Goal: Information Seeking & Learning: Compare options

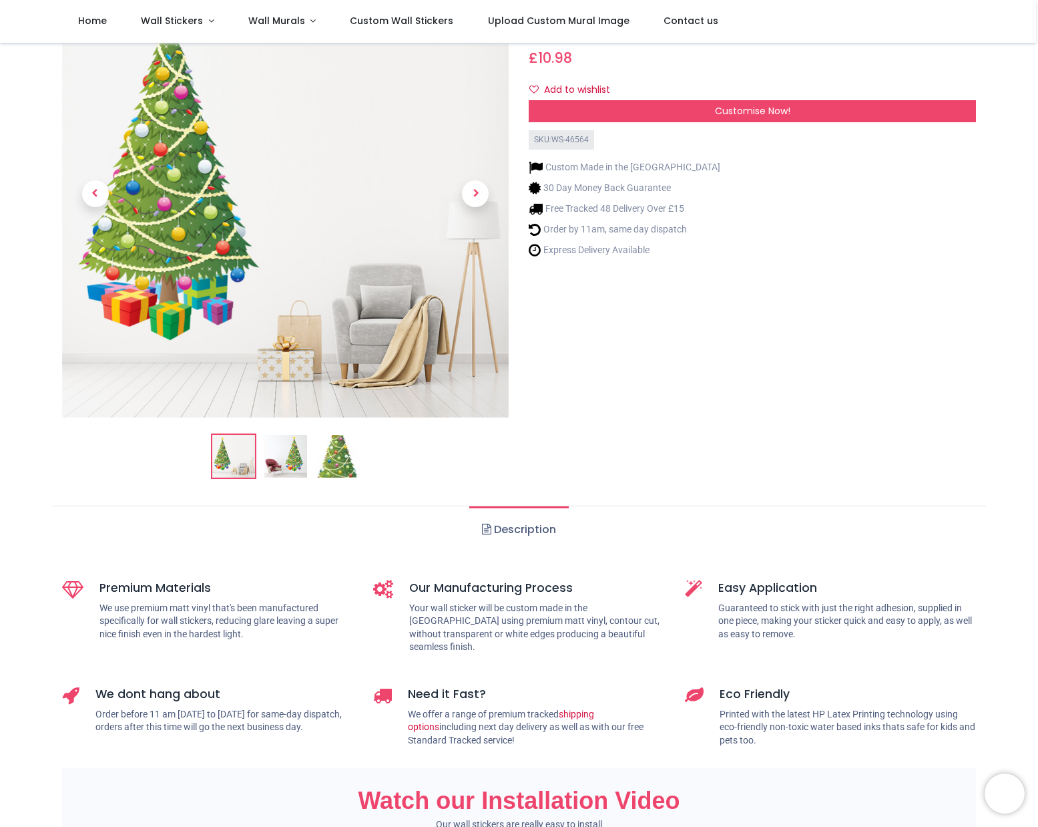
scroll to position [67, 0]
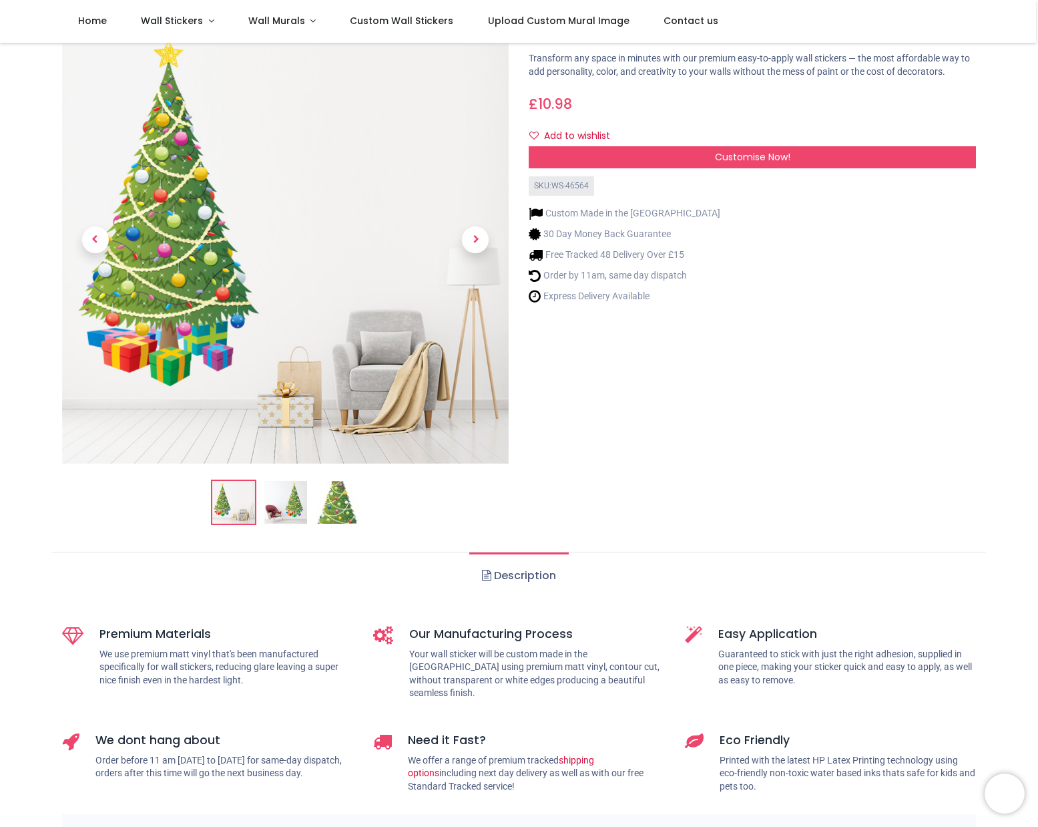
click at [331, 498] on img at bounding box center [338, 502] width 43 height 43
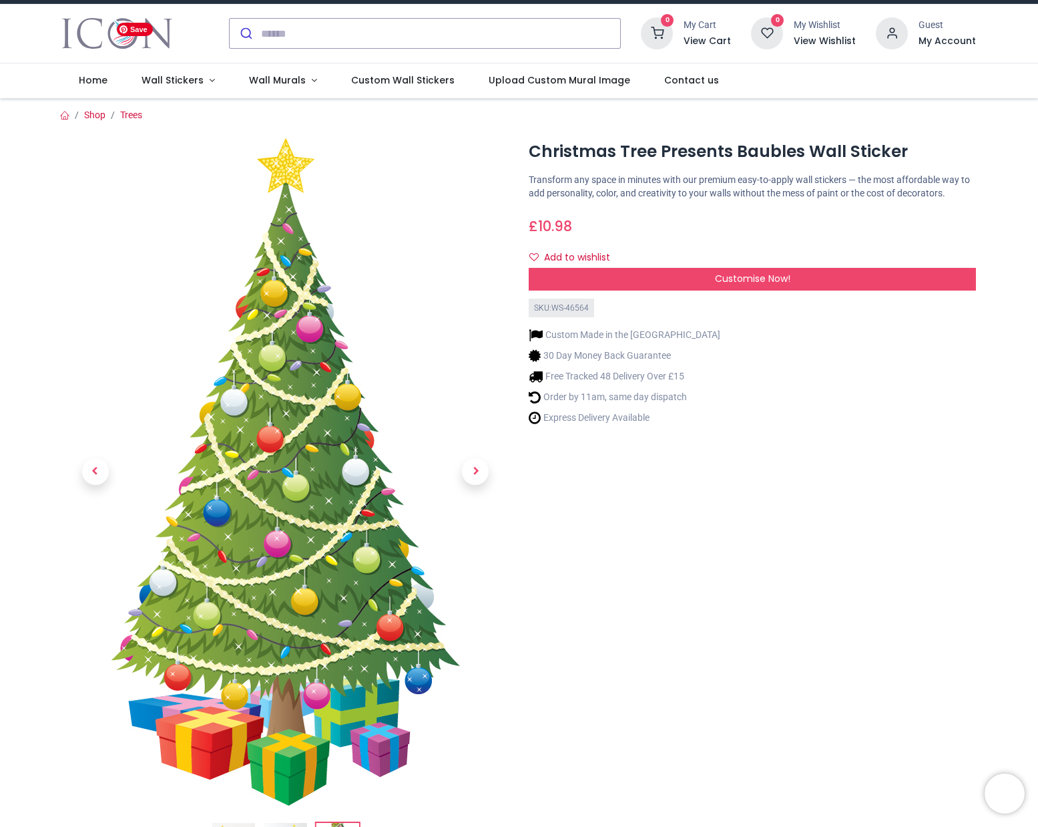
scroll to position [0, 0]
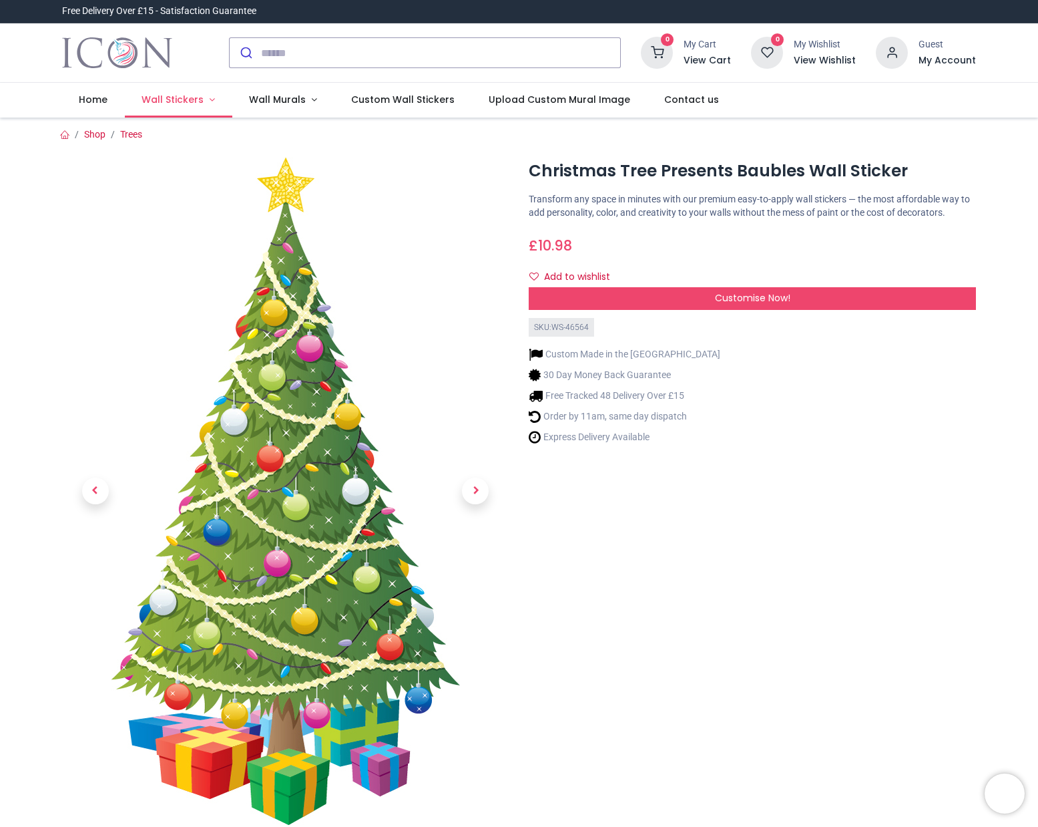
click at [208, 96] on link "Wall Stickers" at bounding box center [179, 100] width 108 height 35
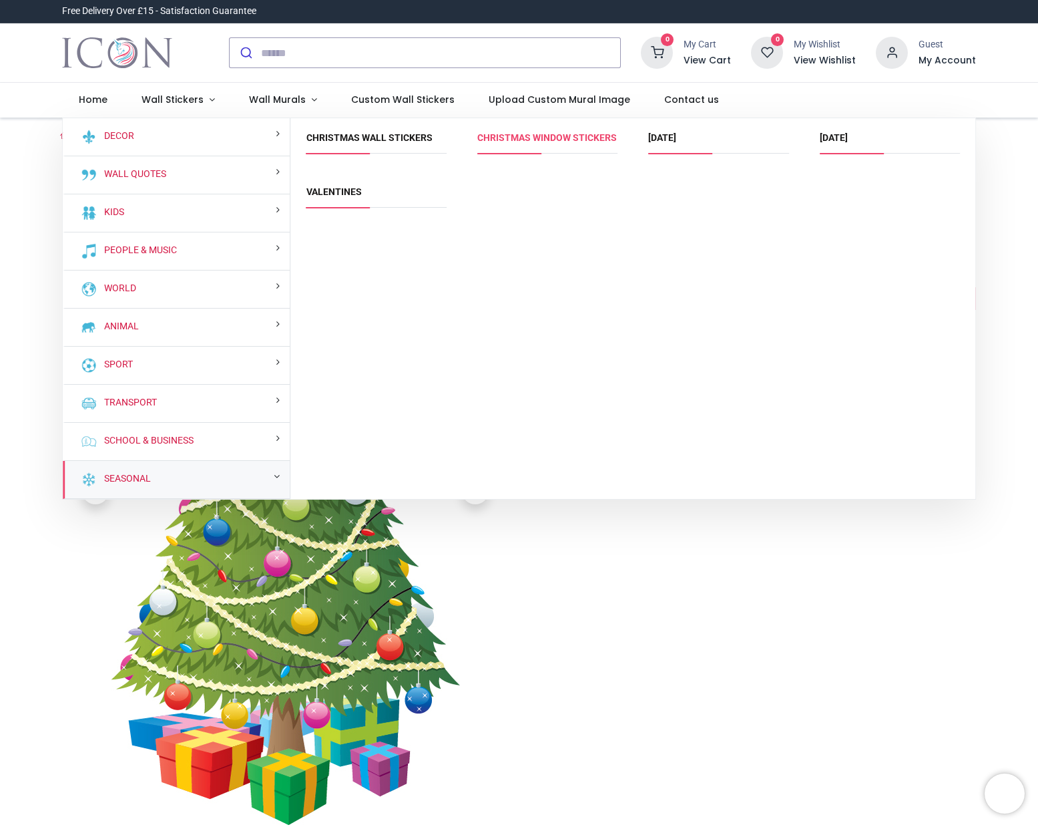
click at [485, 143] on link "Christmas Window Stickers" at bounding box center [548, 137] width 140 height 11
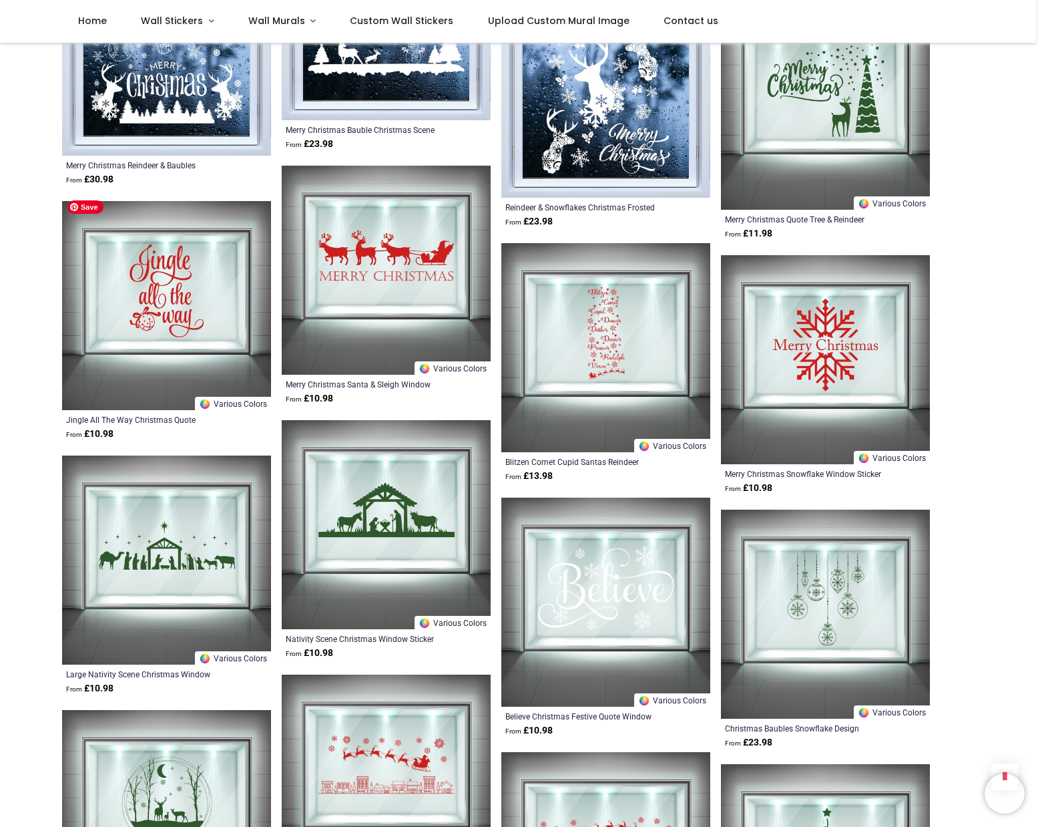
scroll to position [2939, 0]
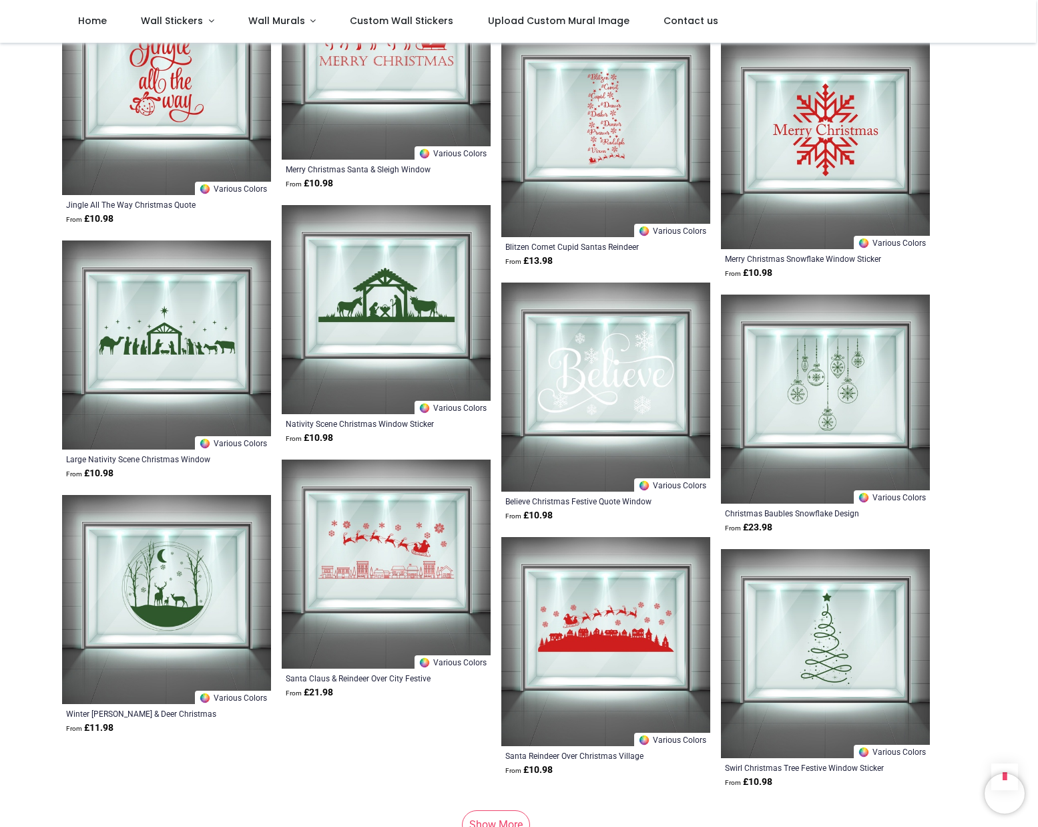
scroll to position [3206, 0]
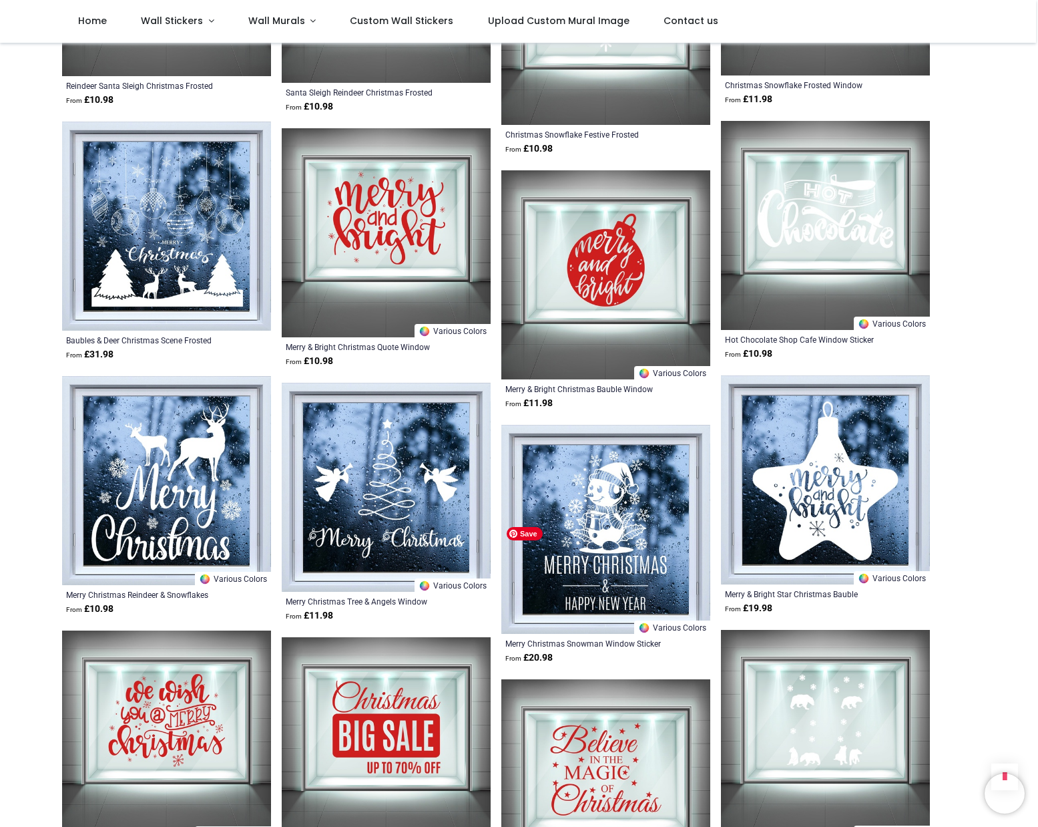
scroll to position [6745, 0]
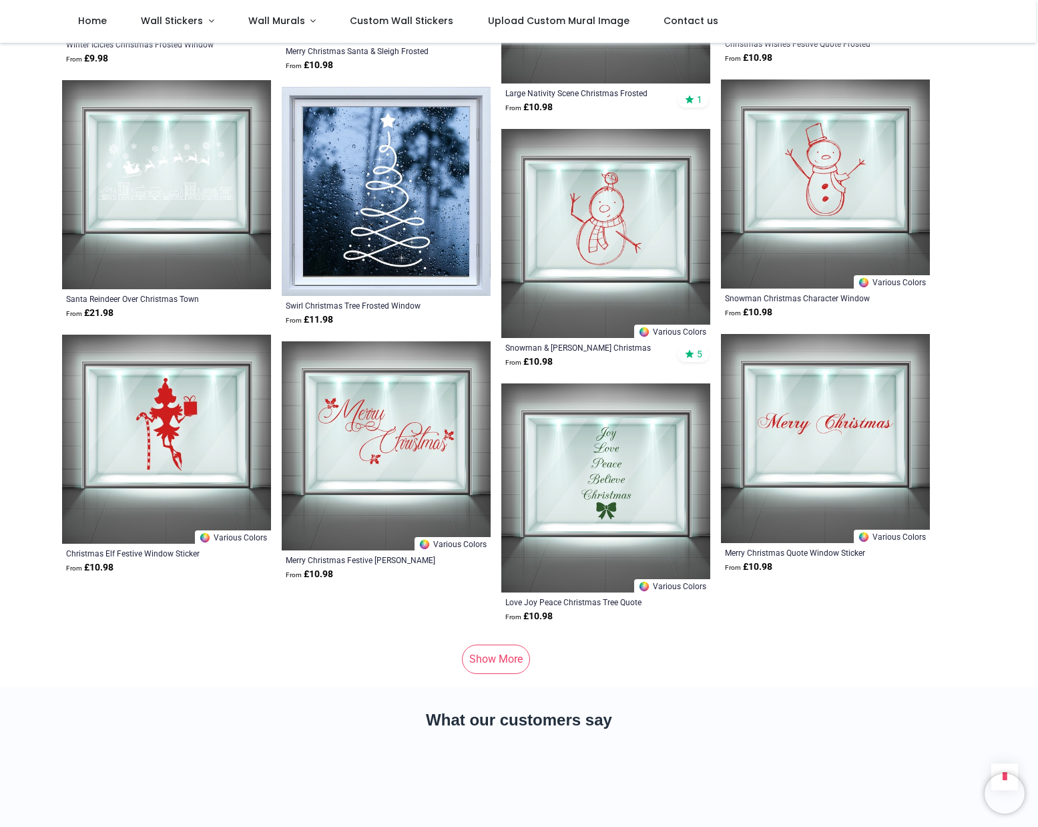
scroll to position [8749, 0]
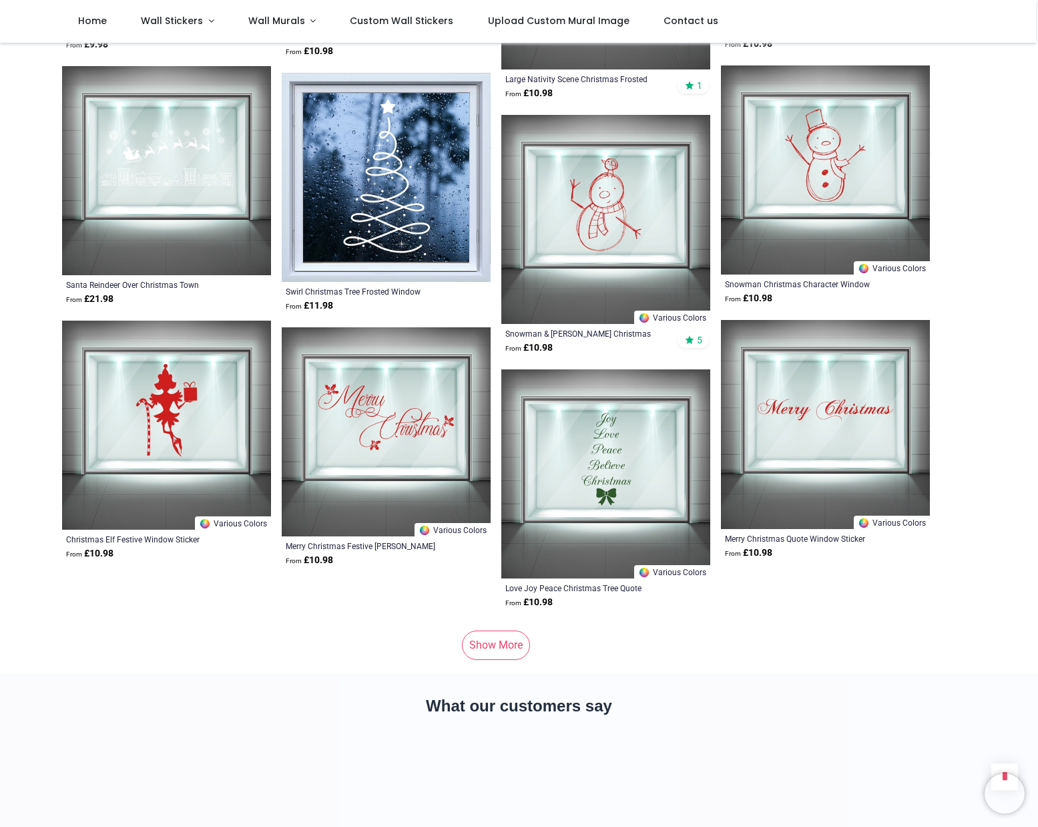
click at [498, 630] on link "Show More" at bounding box center [496, 644] width 68 height 29
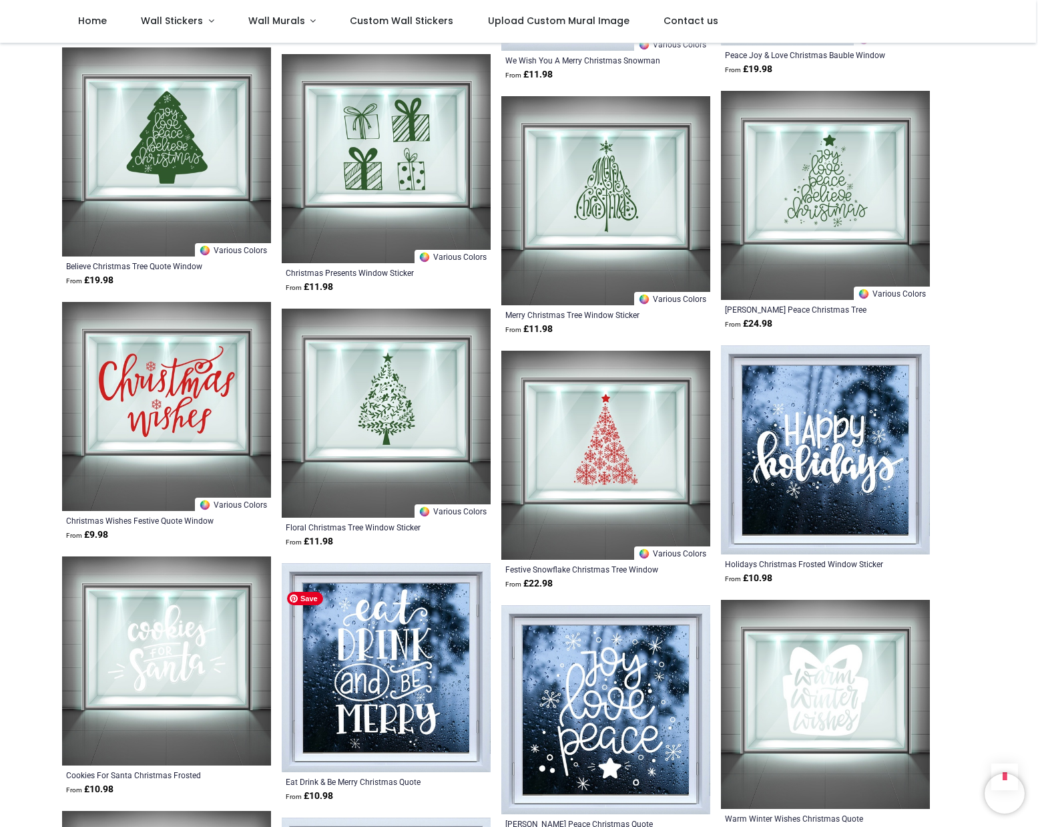
scroll to position [12021, 0]
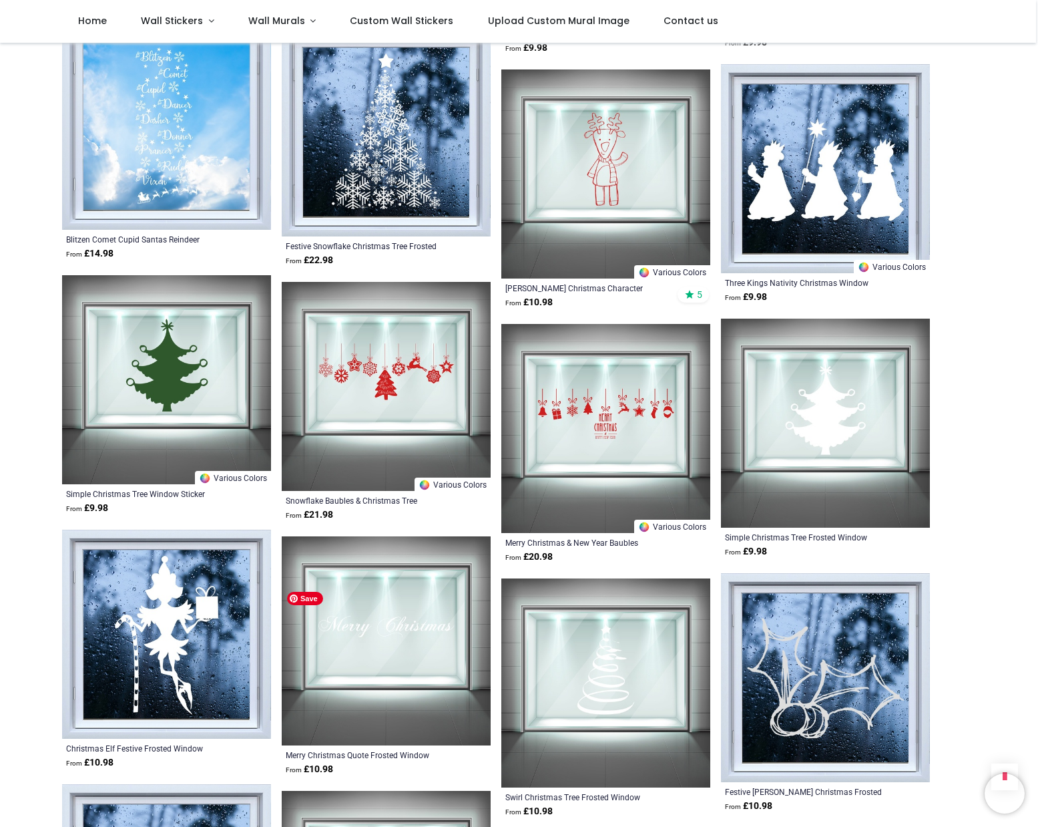
scroll to position [13557, 0]
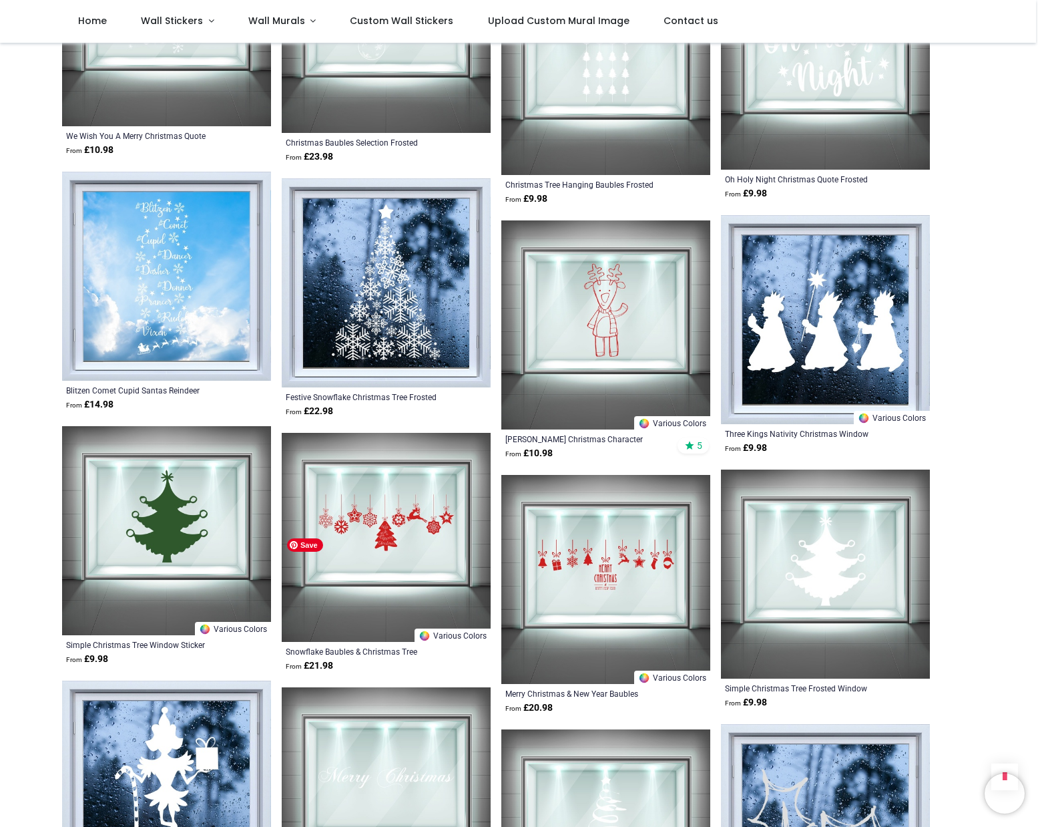
scroll to position [12889, 0]
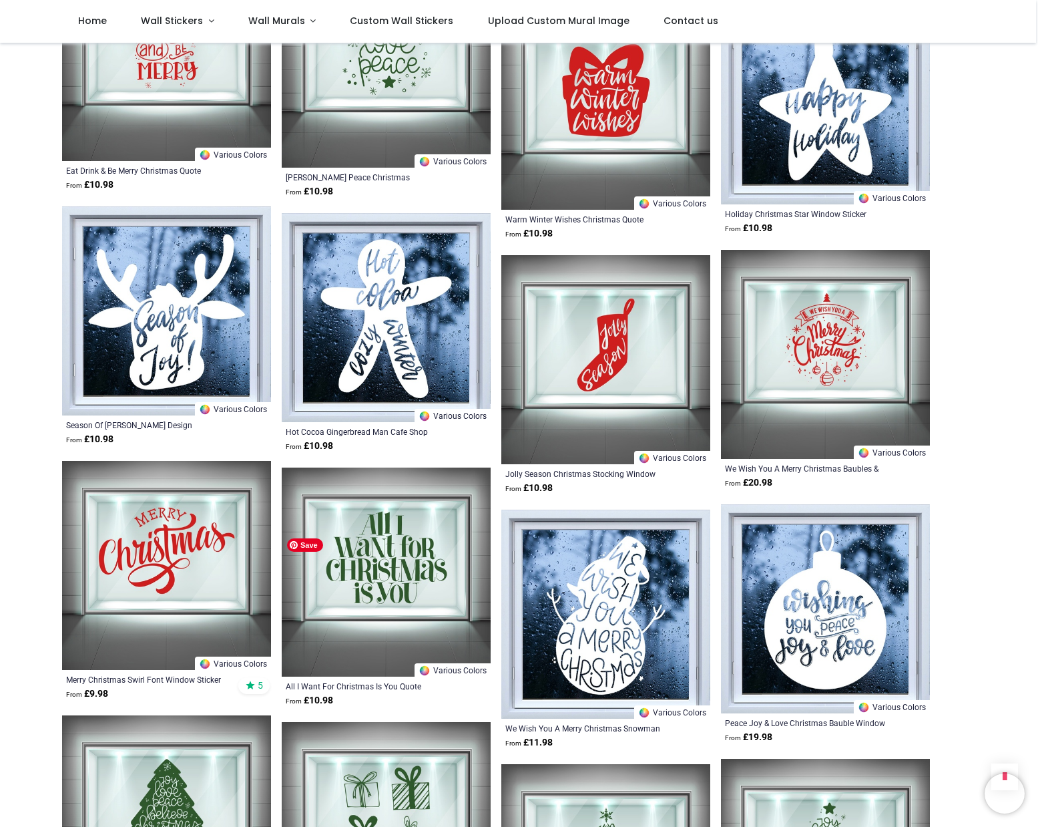
scroll to position [10953, 0]
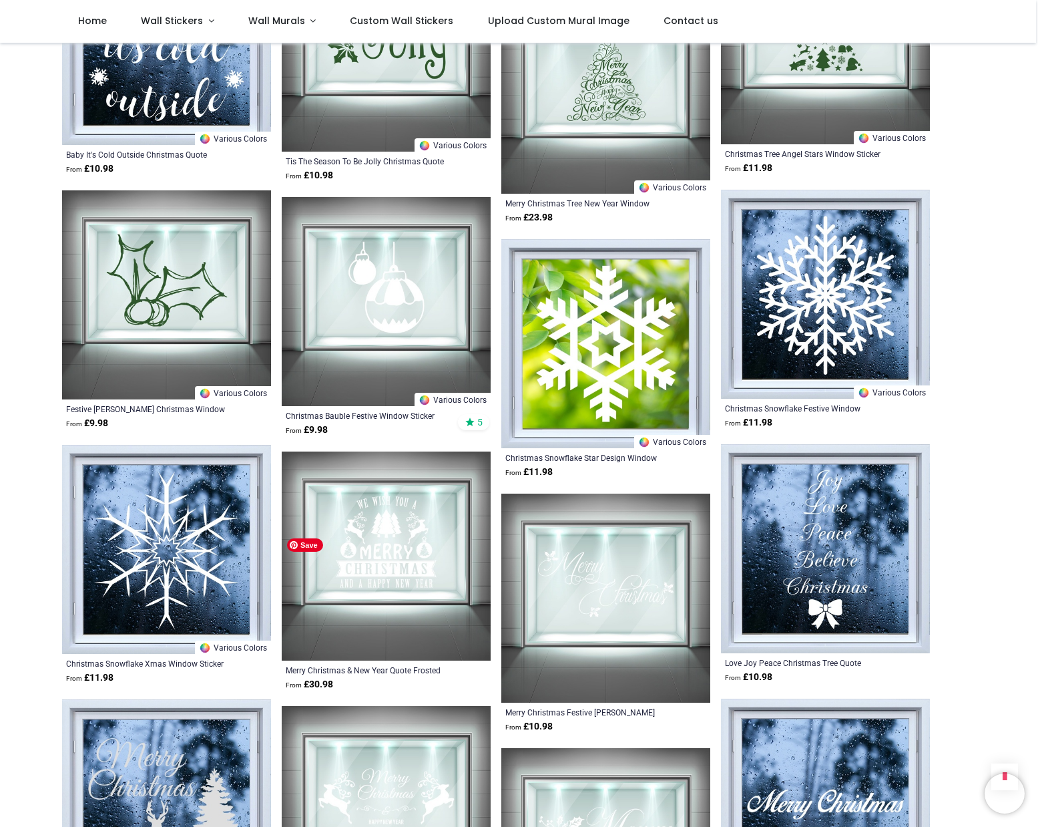
scroll to position [9283, 0]
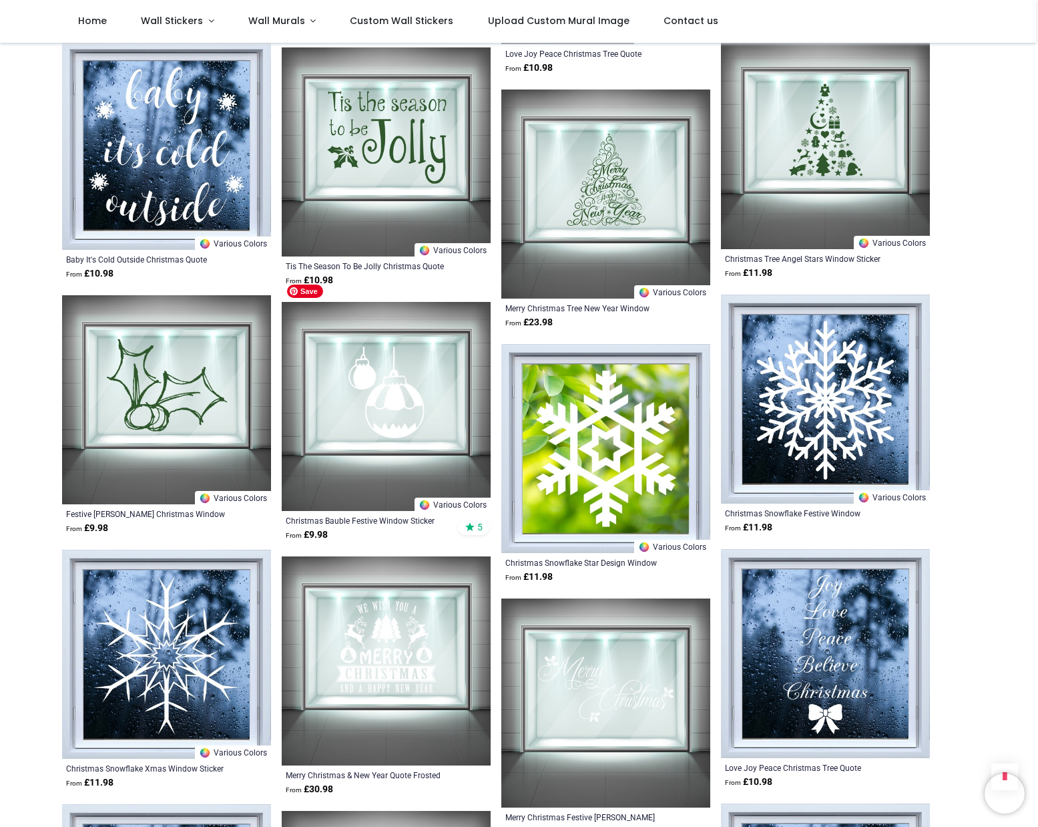
click at [397, 363] on img at bounding box center [386, 406] width 209 height 209
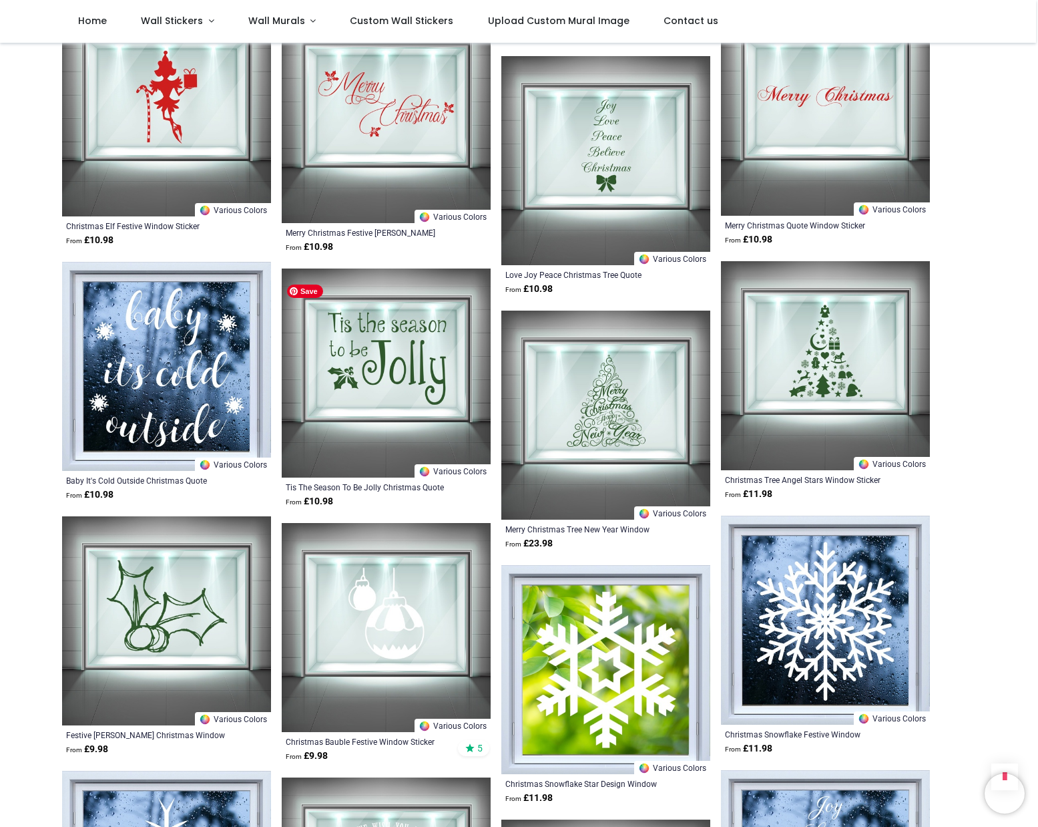
scroll to position [9016, 0]
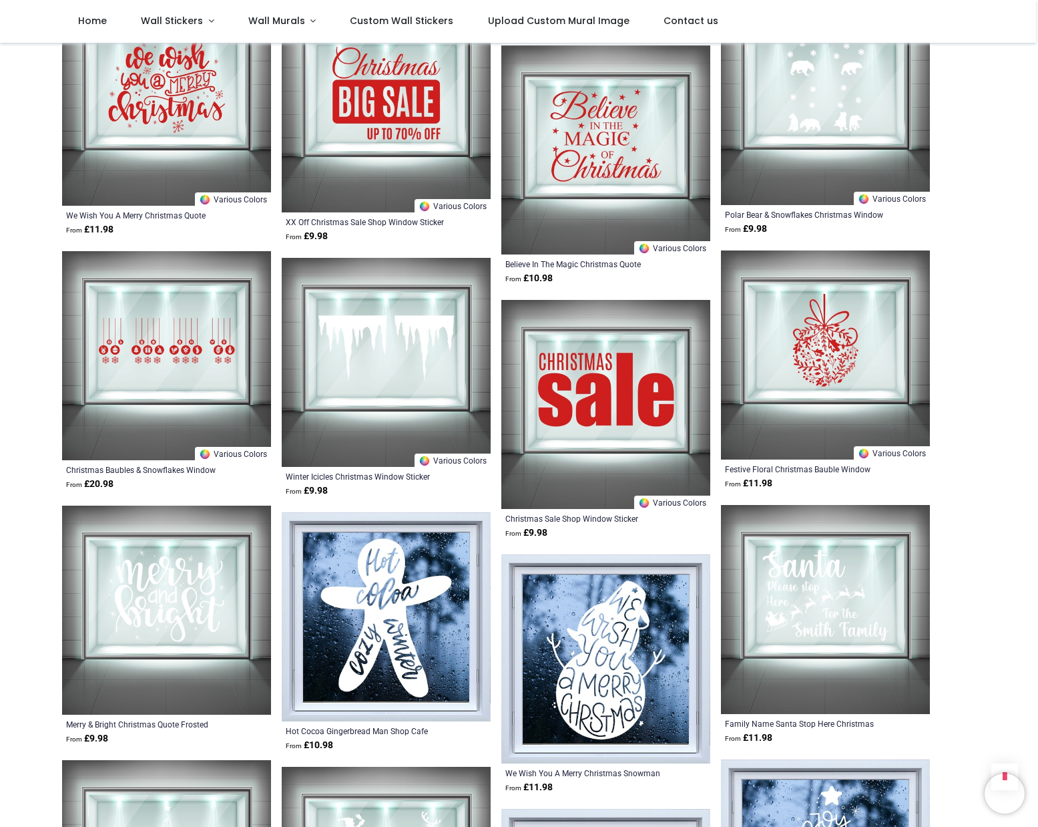
scroll to position [7213, 0]
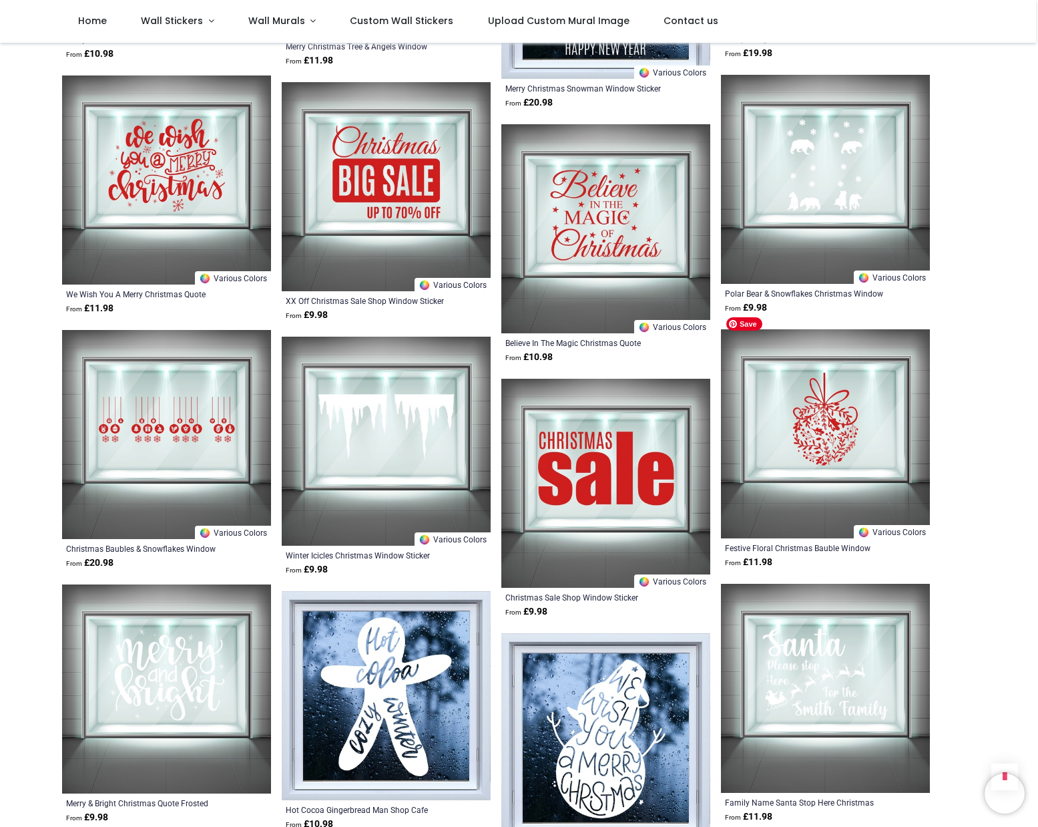
click at [837, 419] on img at bounding box center [825, 433] width 209 height 209
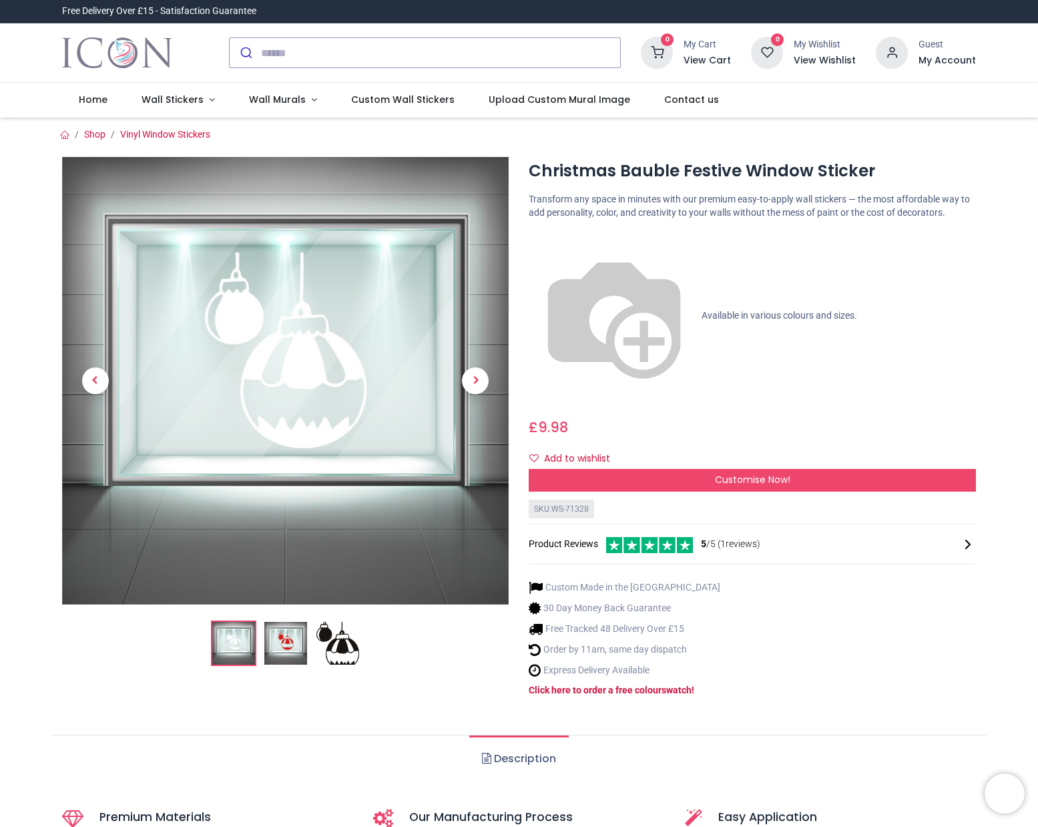
click at [285, 635] on img at bounding box center [285, 643] width 43 height 43
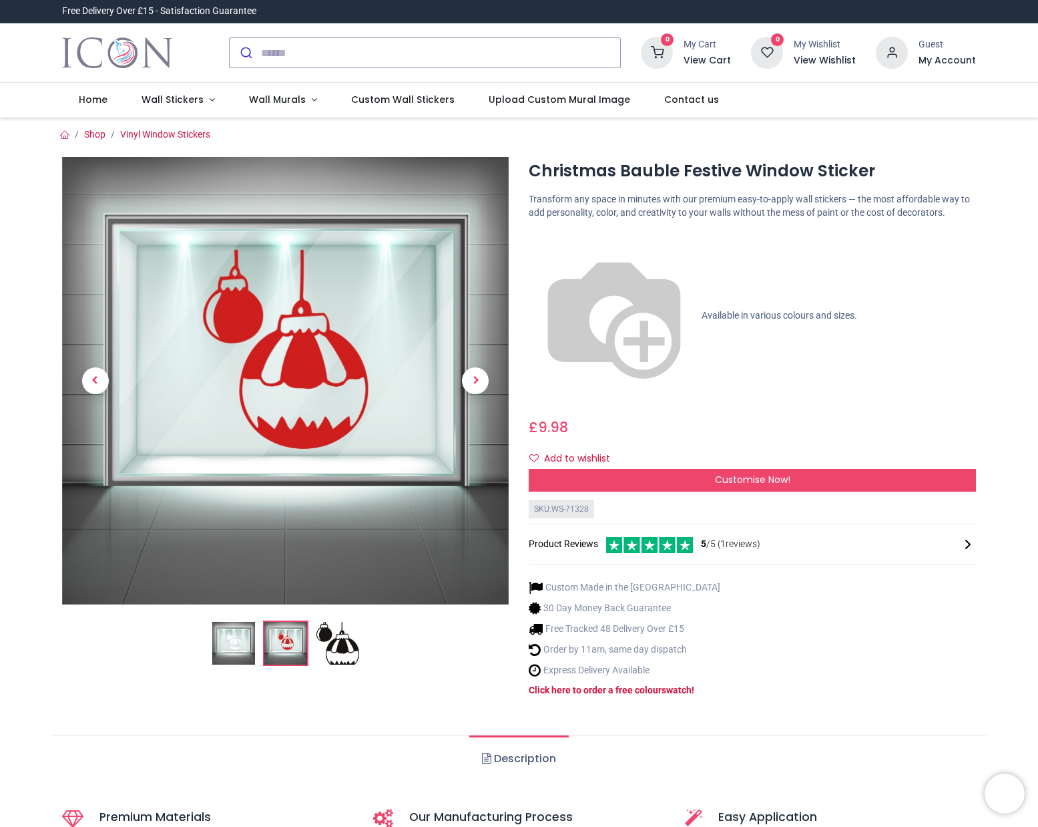
click at [534, 238] on img at bounding box center [614, 315] width 171 height 171
click at [340, 647] on img at bounding box center [338, 643] width 43 height 43
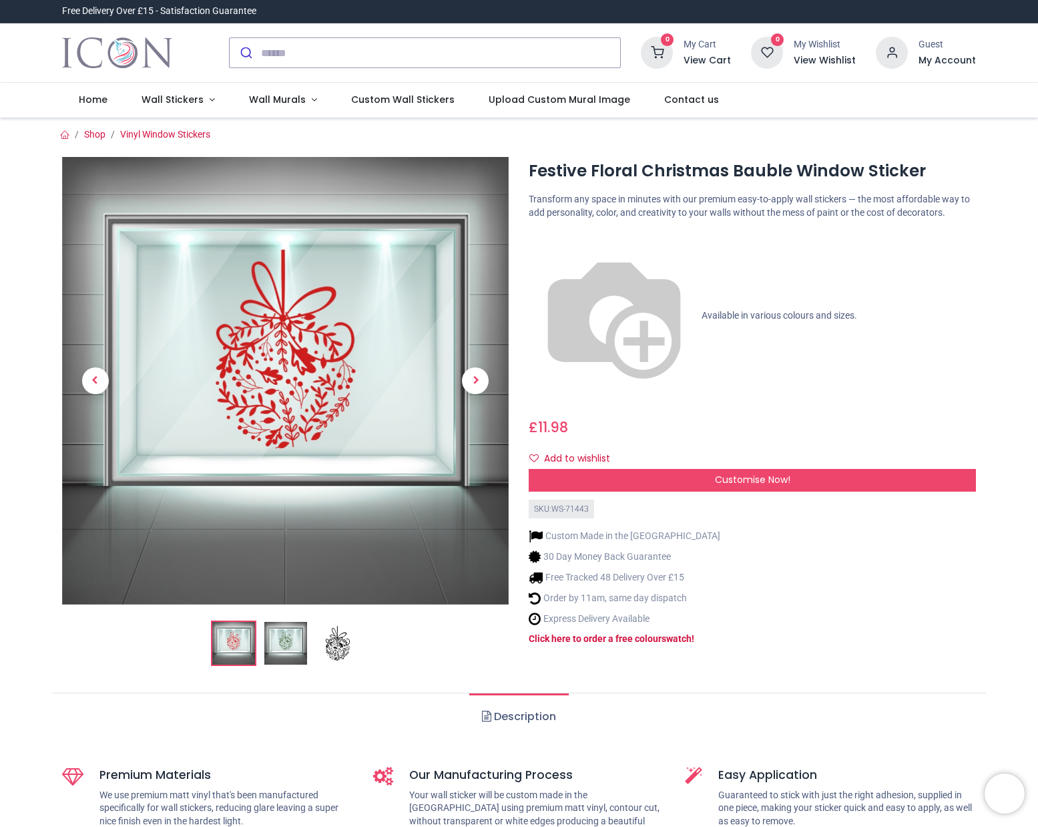
click at [275, 640] on img at bounding box center [285, 643] width 43 height 43
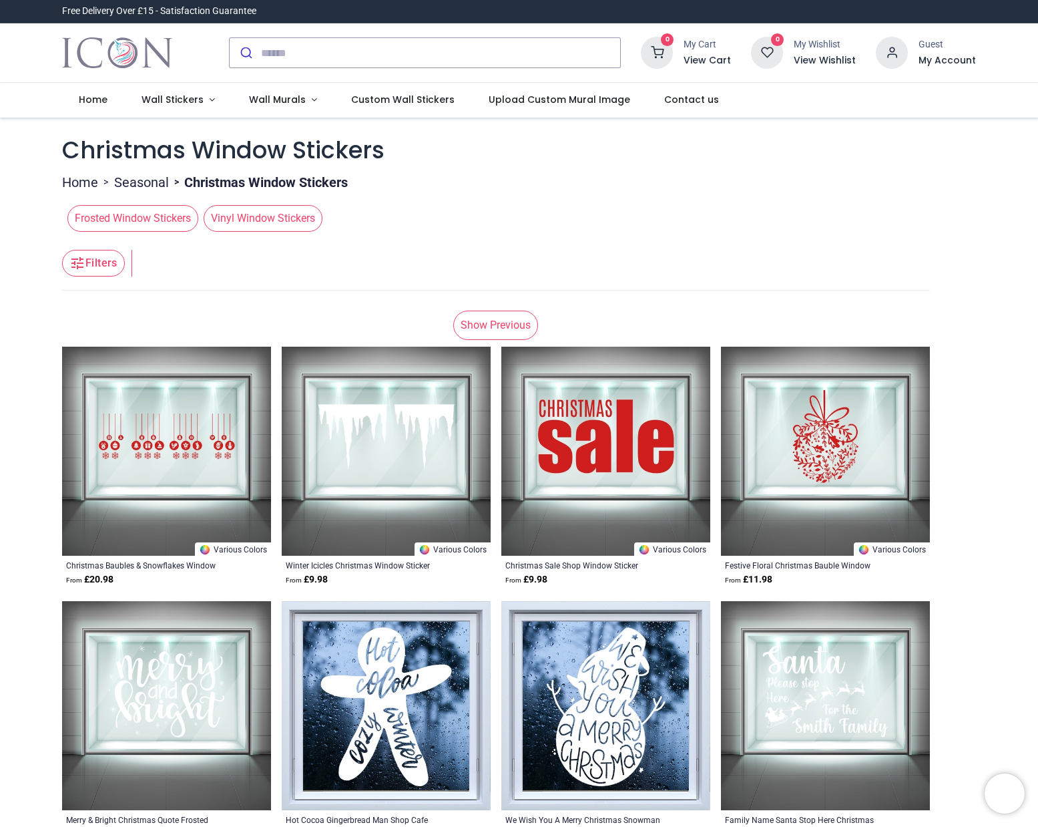
click at [492, 327] on link "Show Previous" at bounding box center [495, 325] width 85 height 29
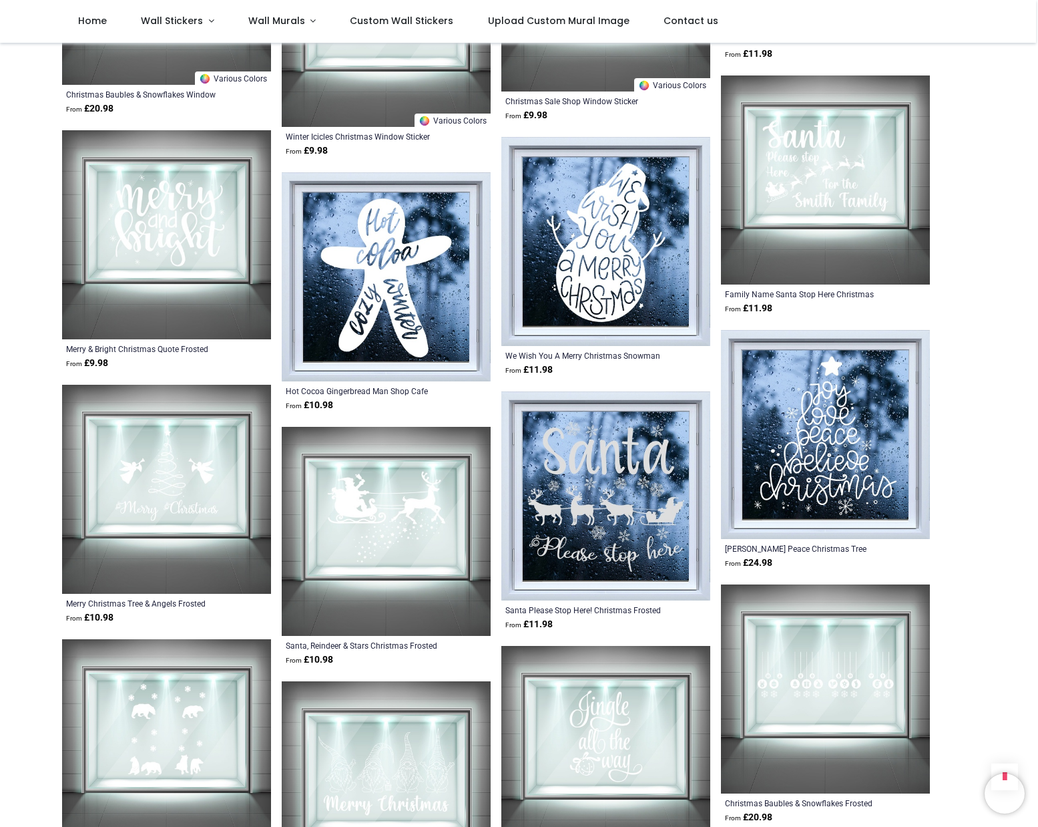
scroll to position [2271, 0]
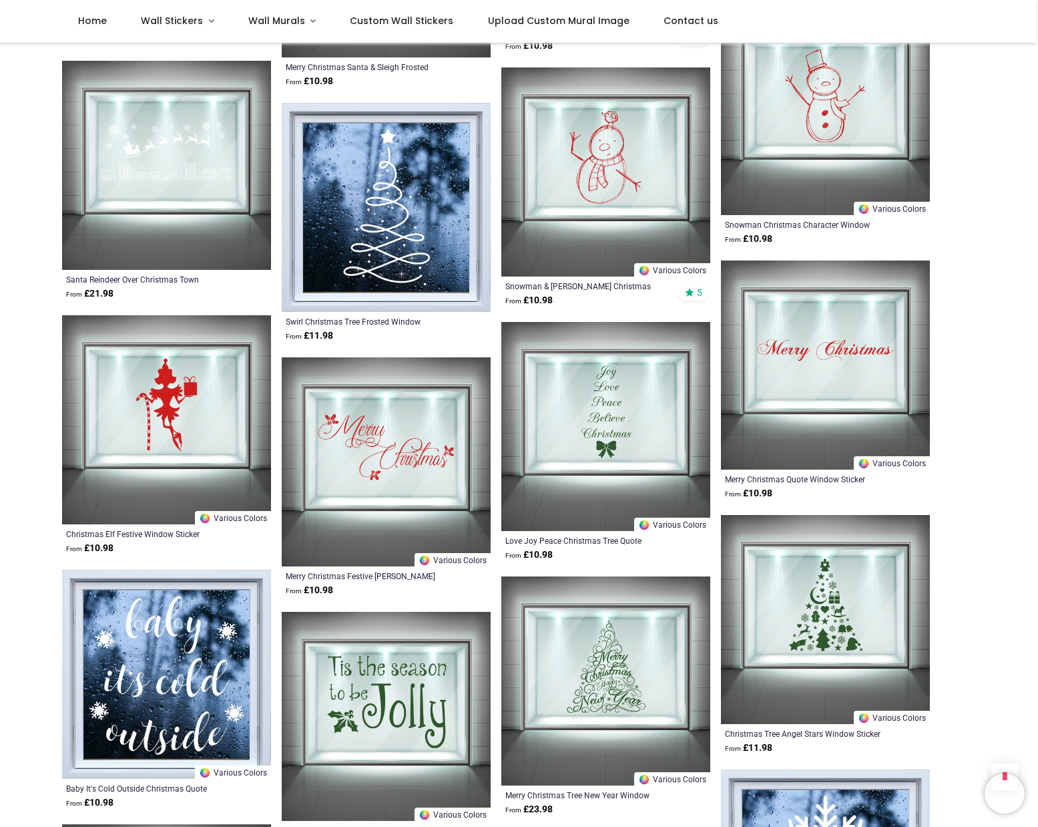
scroll to position [3406, 0]
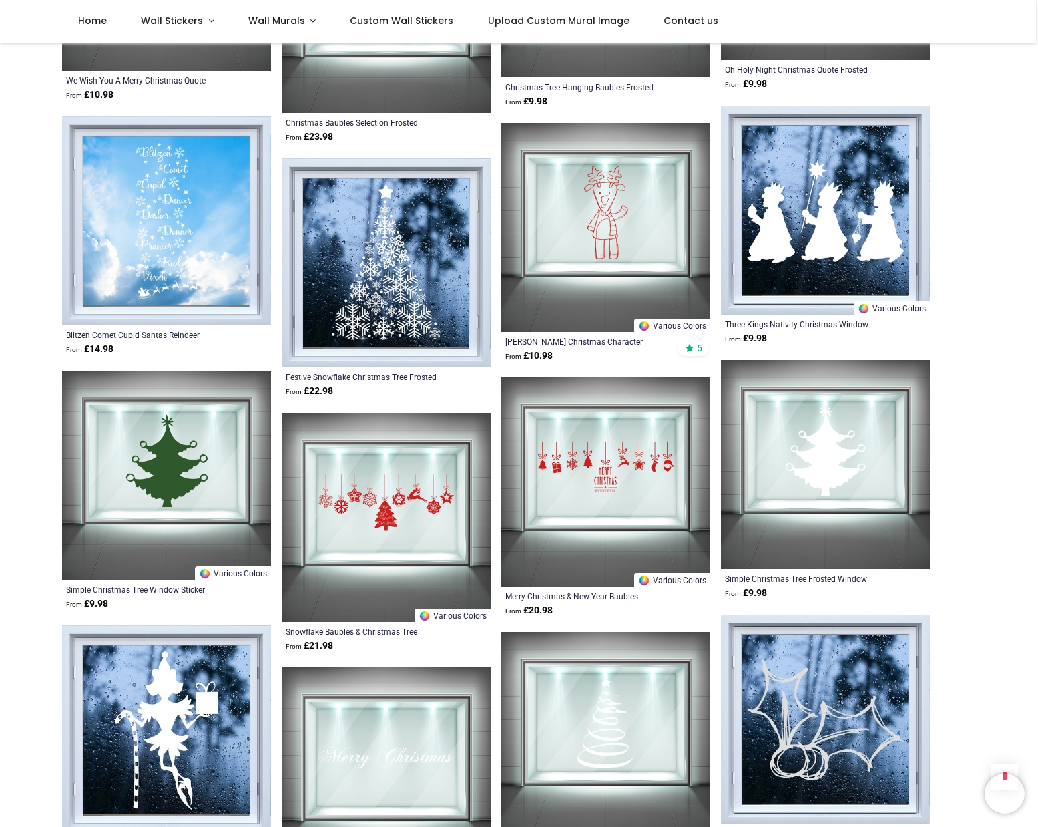
scroll to position [8214, 0]
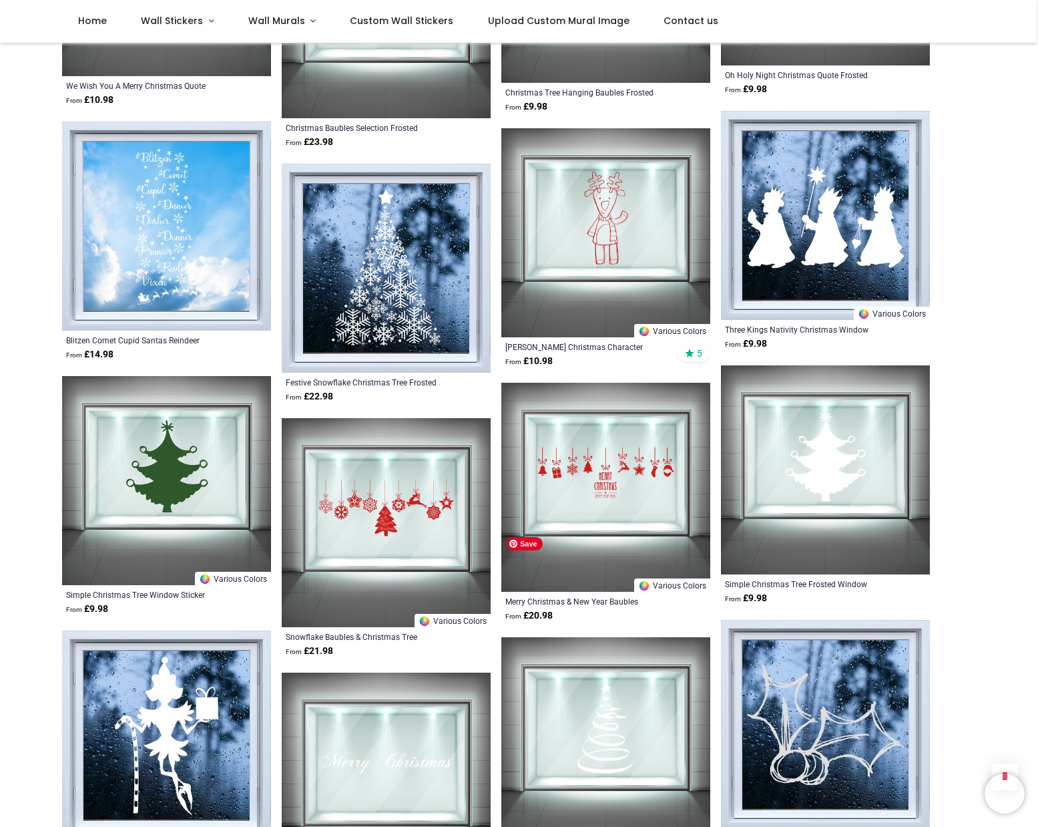
scroll to position [7814, 0]
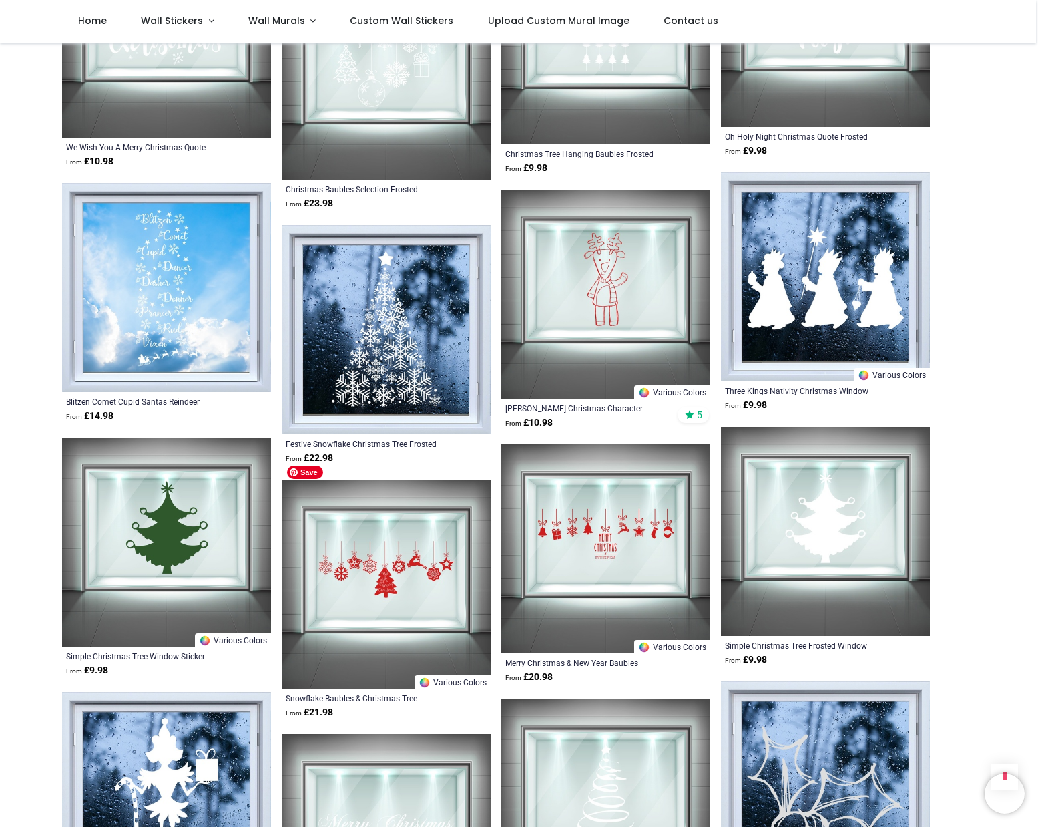
click at [364, 536] on img at bounding box center [386, 584] width 209 height 209
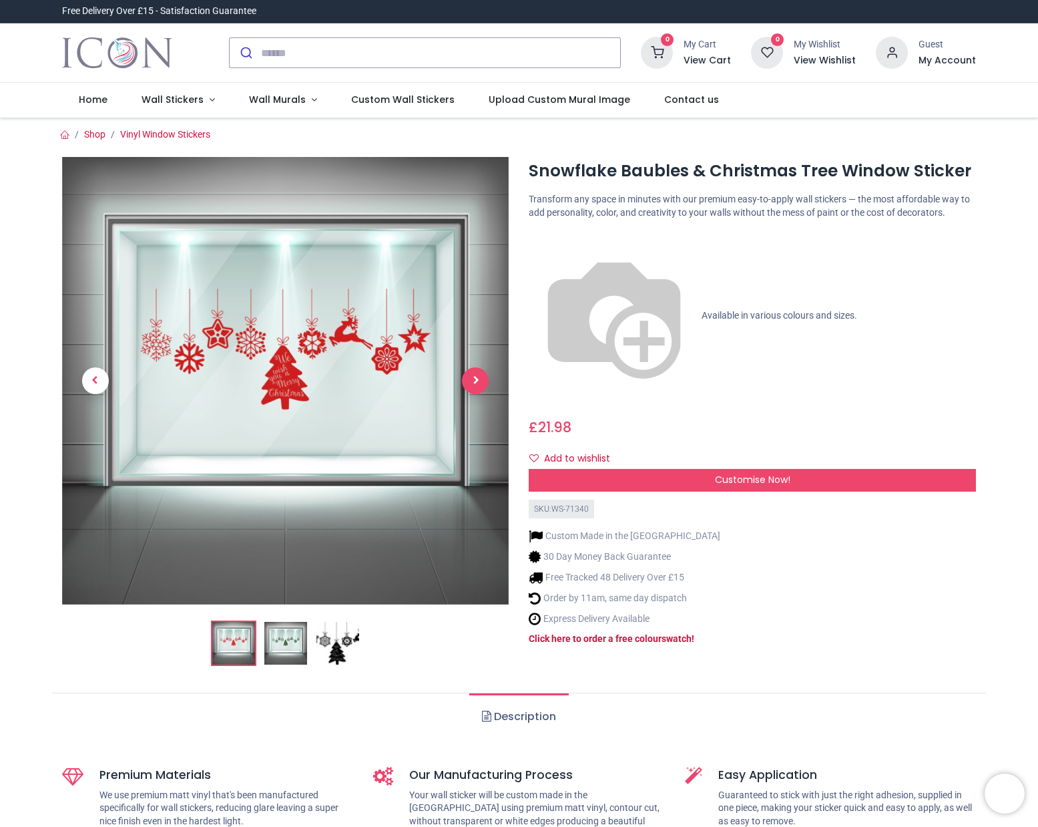
click at [467, 385] on span "Next" at bounding box center [475, 380] width 27 height 27
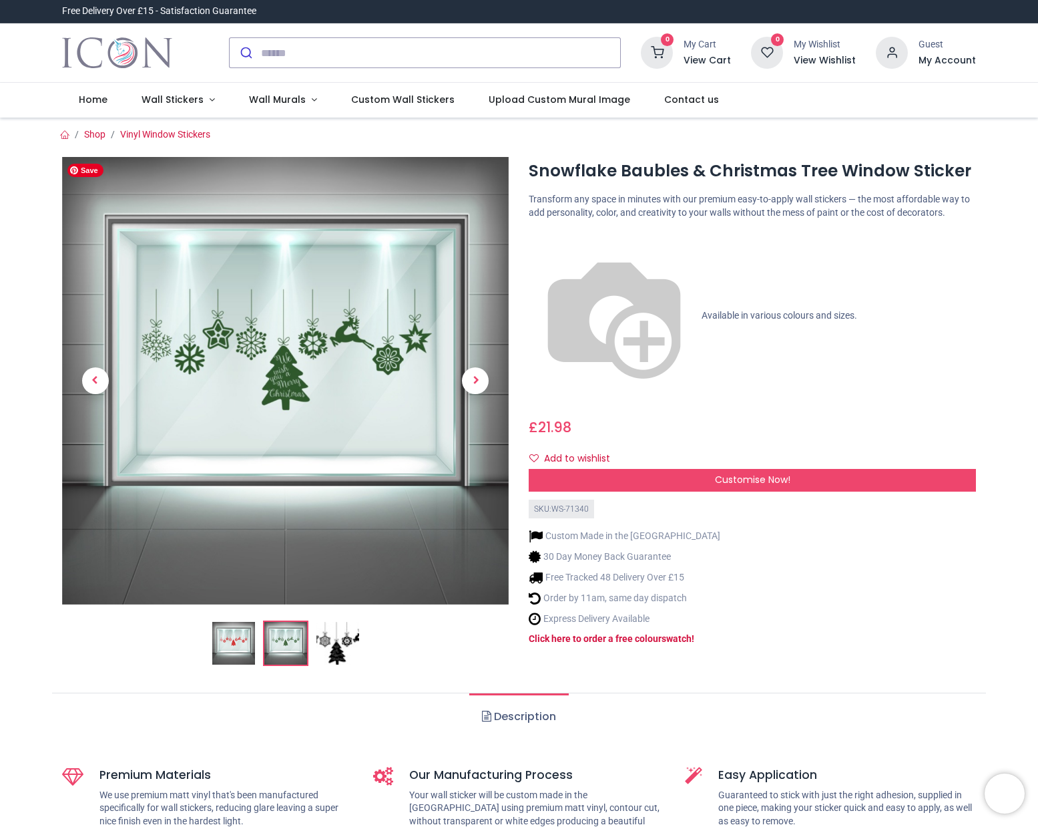
click at [291, 266] on div at bounding box center [285, 411] width 447 height 509
